Goal: Find specific page/section: Find specific page/section

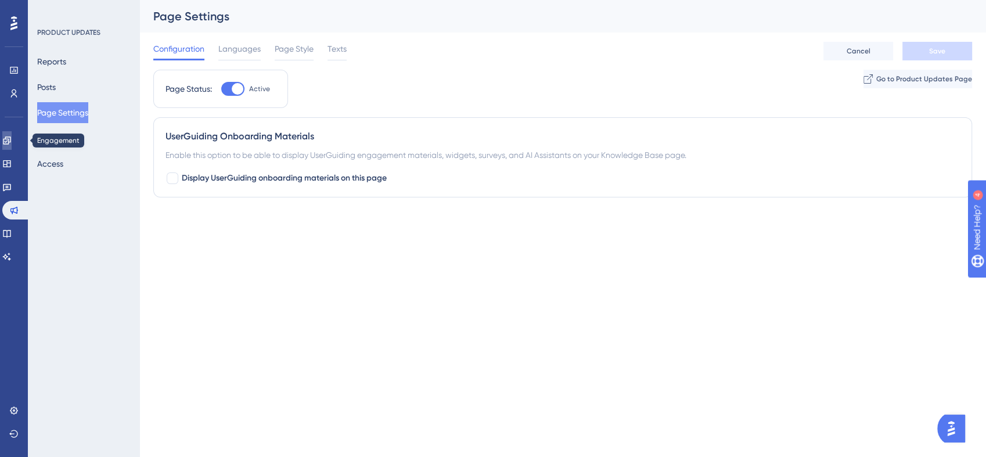
click at [12, 139] on link at bounding box center [6, 140] width 9 height 19
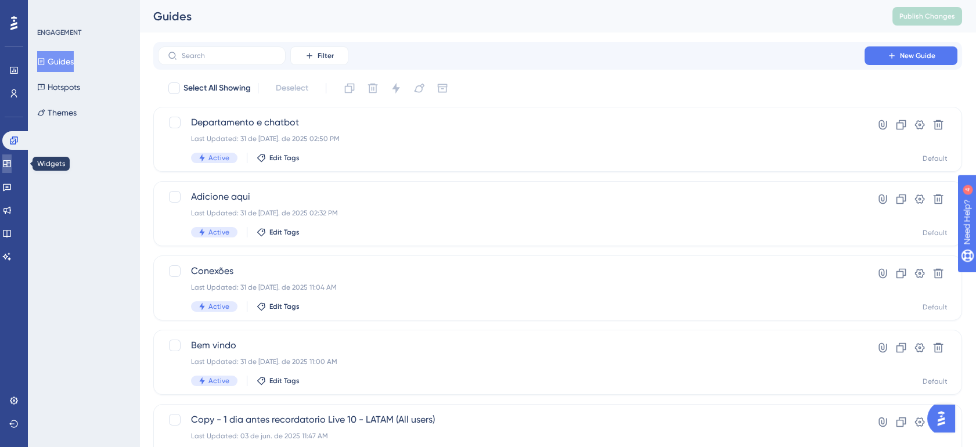
click at [10, 160] on icon at bounding box center [7, 163] width 8 height 7
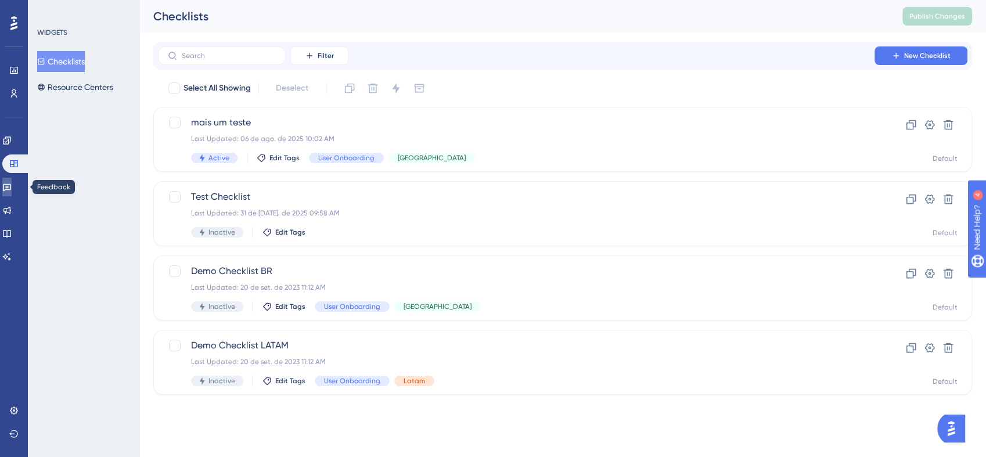
click at [12, 184] on icon at bounding box center [6, 186] width 9 height 9
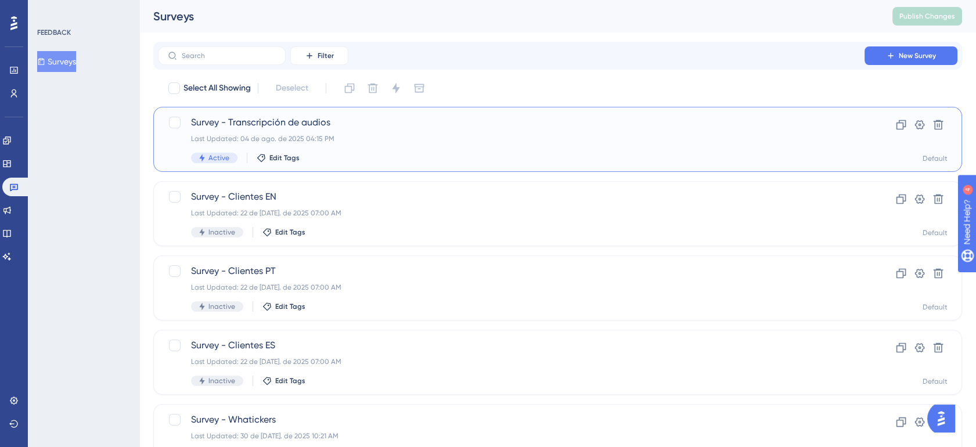
click at [486, 144] on div "Survey - Transcripción de audios Last Updated: 04 de ago. de 2025 04:15 PM Acti…" at bounding box center [511, 140] width 641 height 48
